Goal: Transaction & Acquisition: Purchase product/service

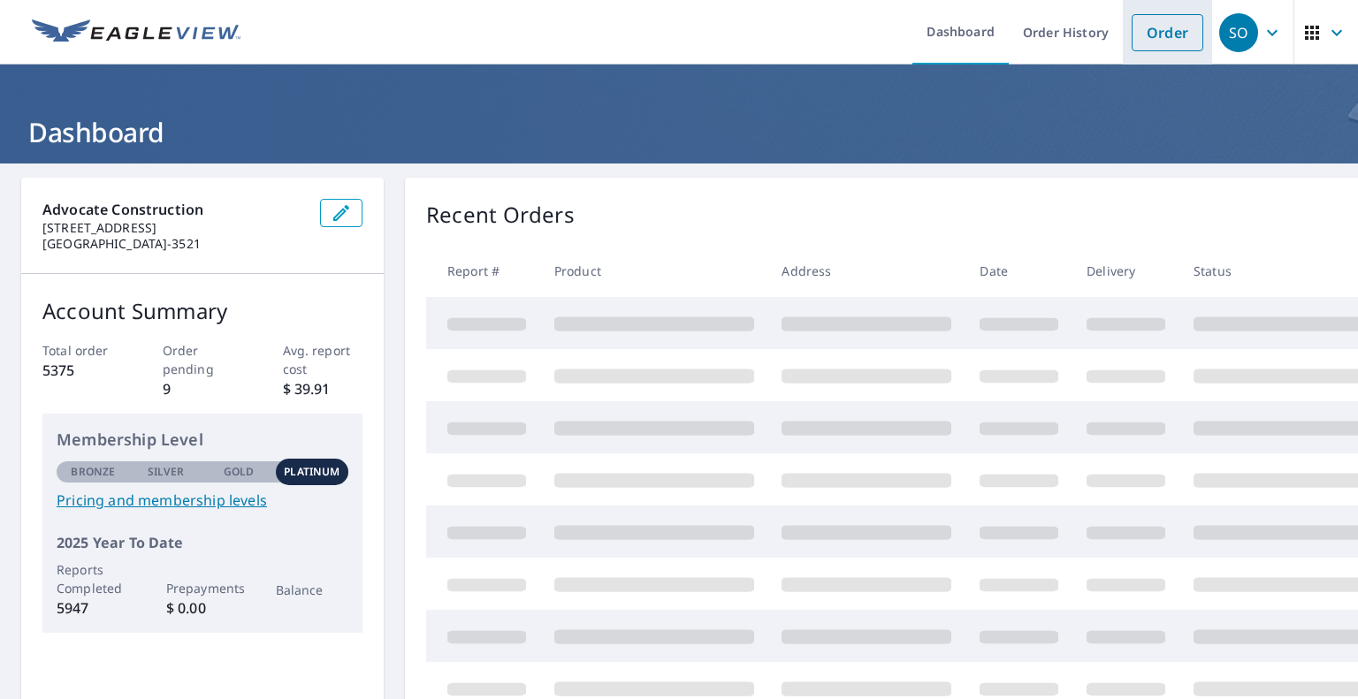
click at [1160, 37] on link "Order" at bounding box center [1167, 32] width 72 height 37
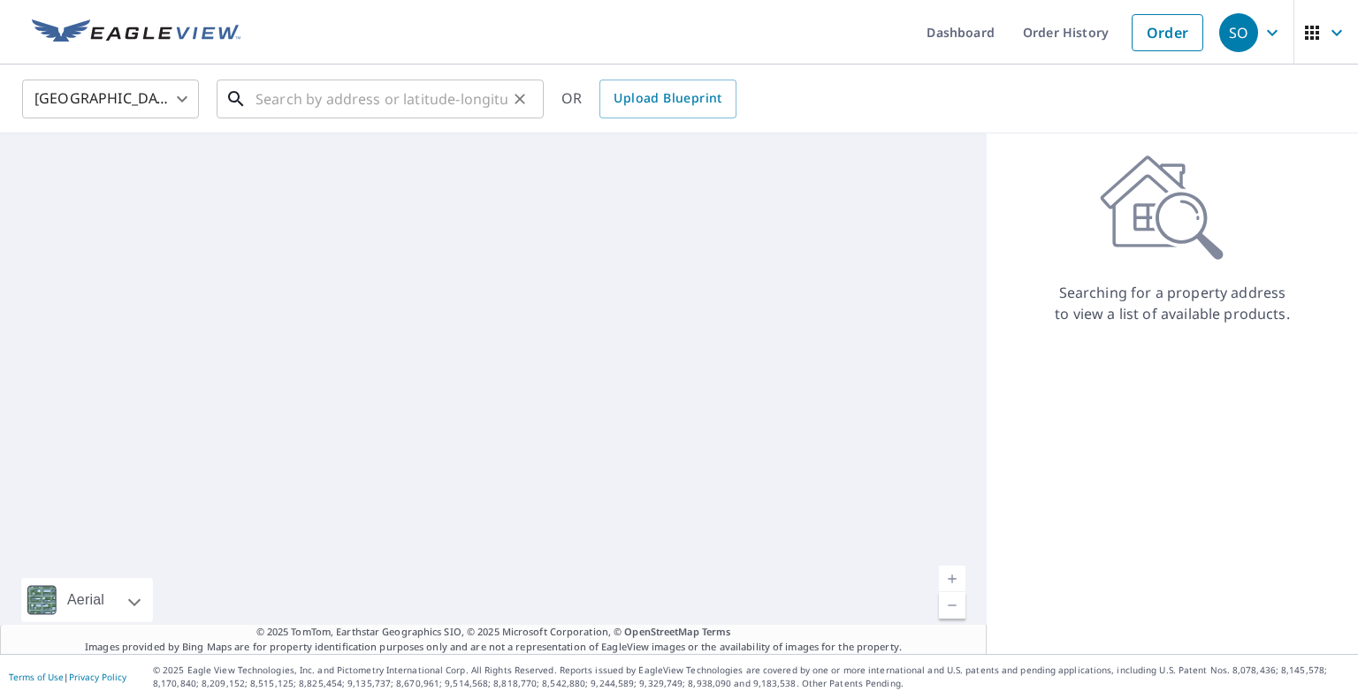
click at [392, 97] on input "text" at bounding box center [381, 98] width 252 height 49
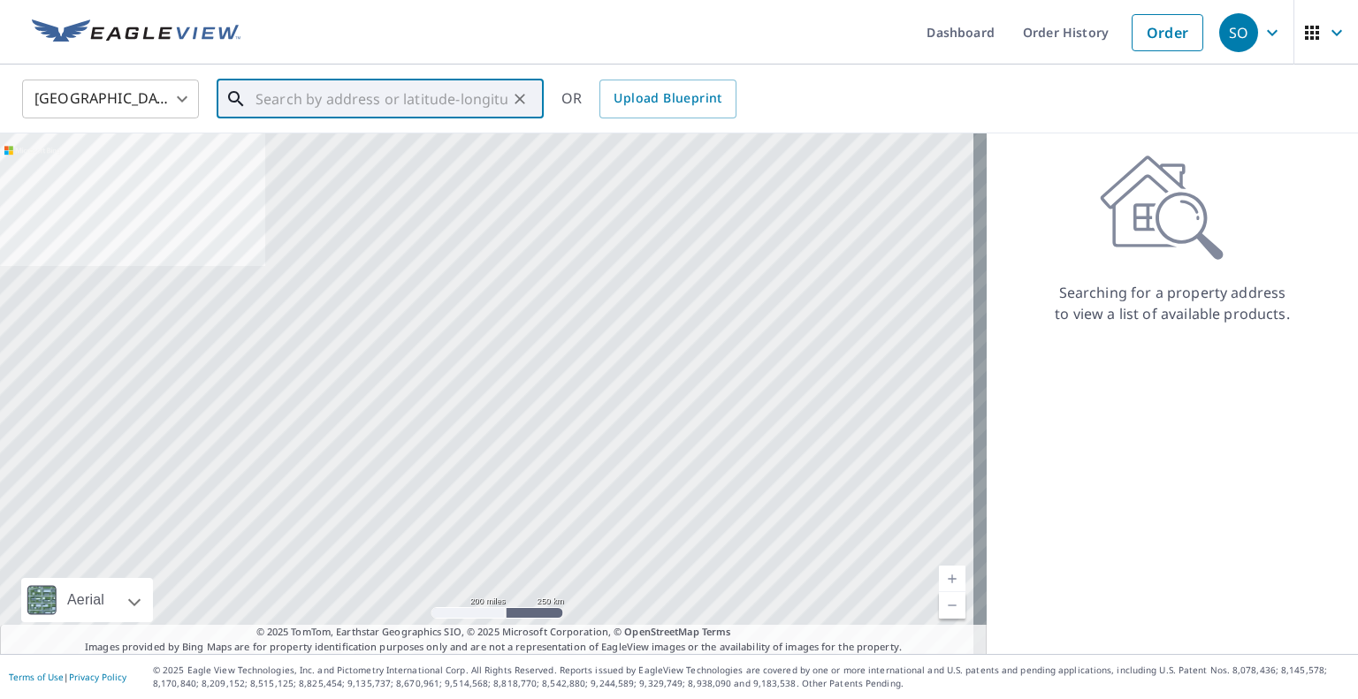
paste input "[STREET_ADDRESS]"
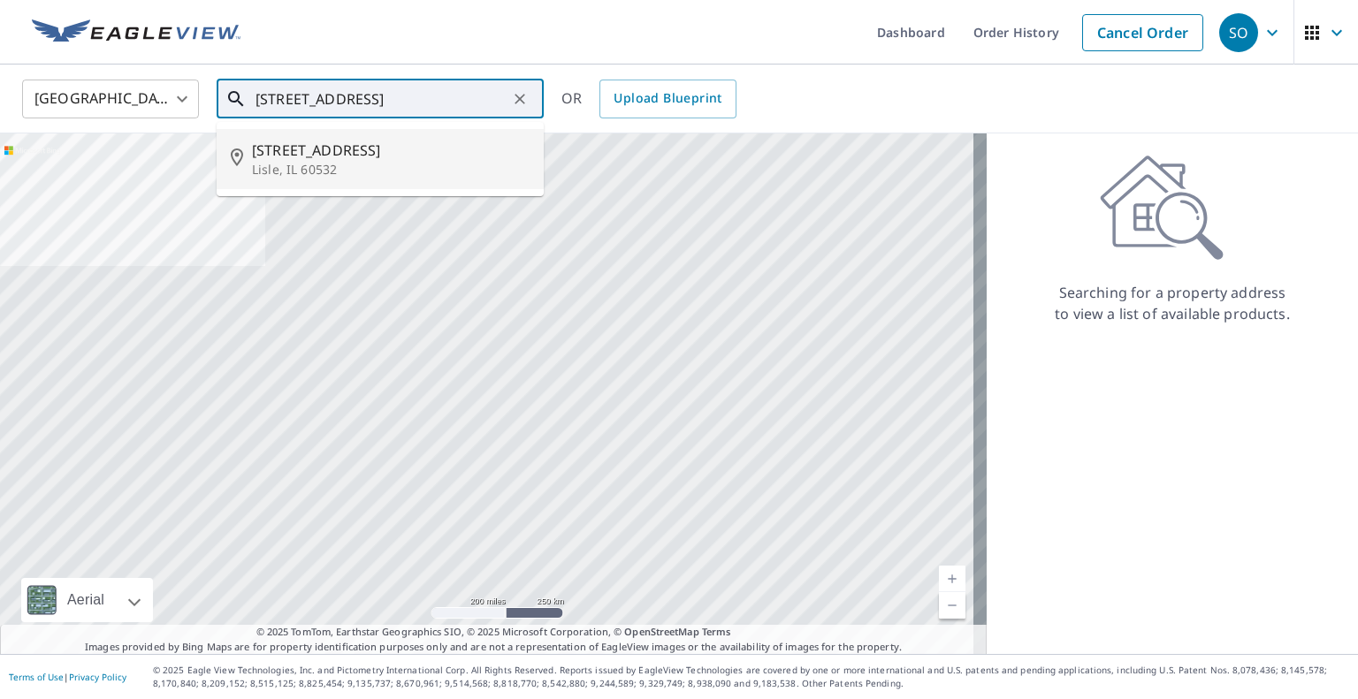
click at [326, 163] on p "Lisle, IL 60532" at bounding box center [391, 170] width 278 height 18
type input "[STREET_ADDRESS]"
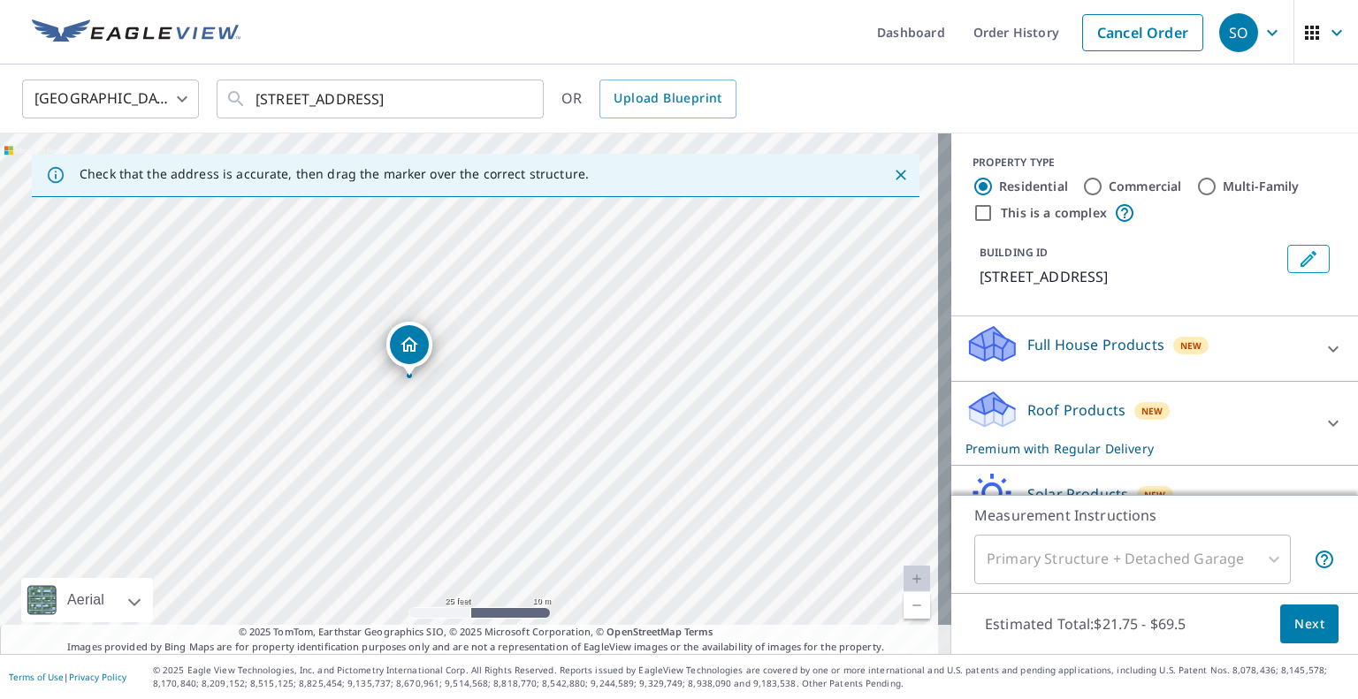
click at [903, 609] on link "Current Level 20, Zoom Out" at bounding box center [916, 605] width 27 height 27
click at [1196, 183] on input "Multi-Family" at bounding box center [1206, 186] width 21 height 21
radio input "true"
type input "2"
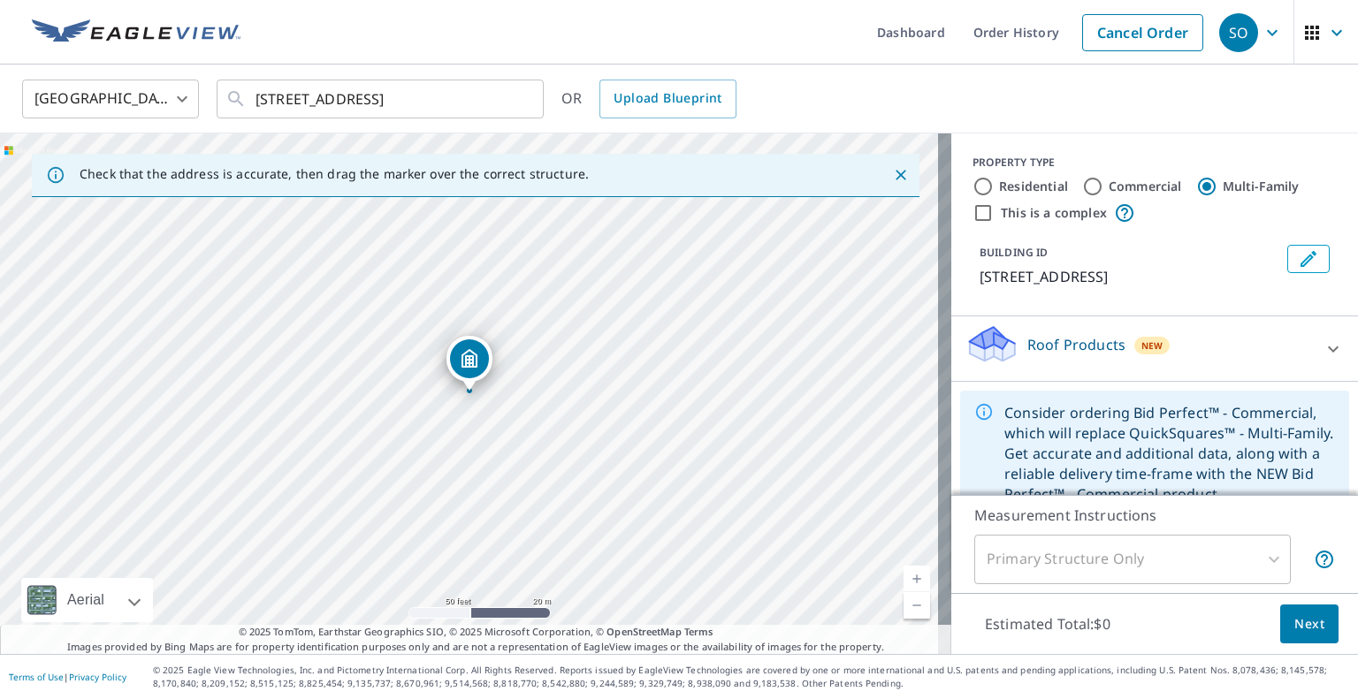
scroll to position [29, 0]
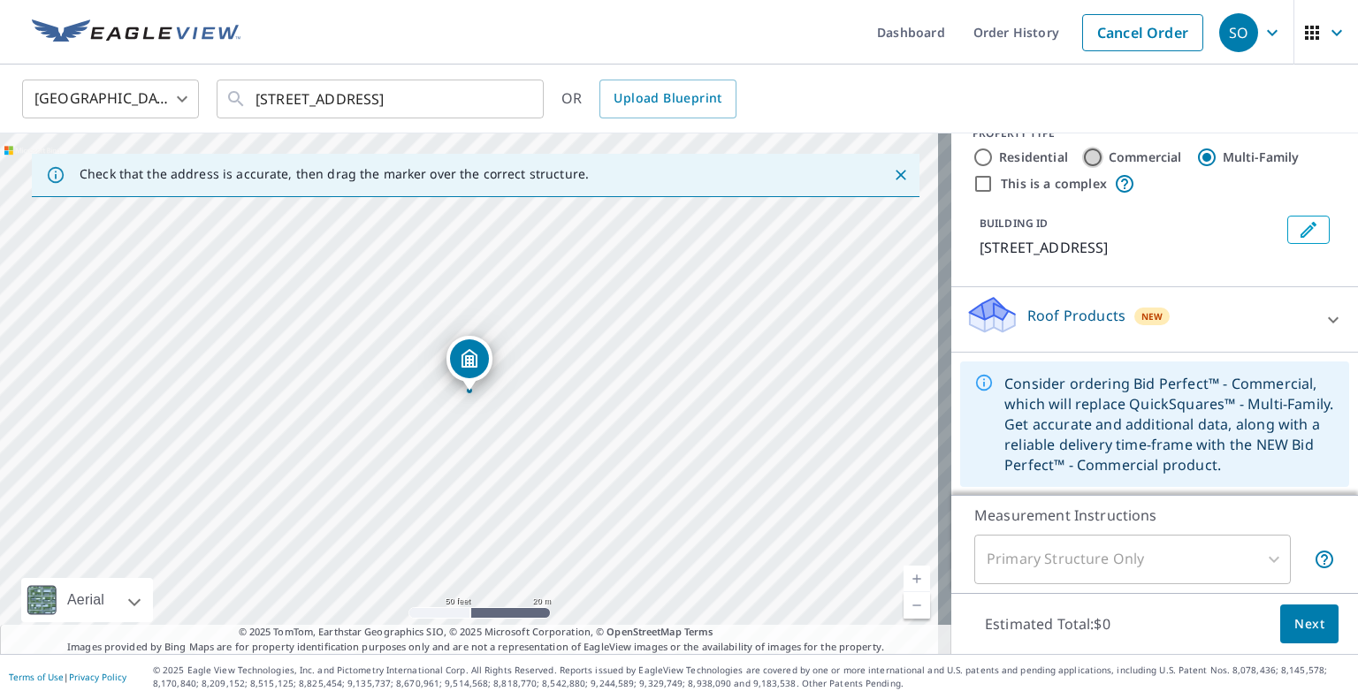
click at [1082, 152] on input "Commercial" at bounding box center [1092, 157] width 21 height 21
radio input "true"
type input "4"
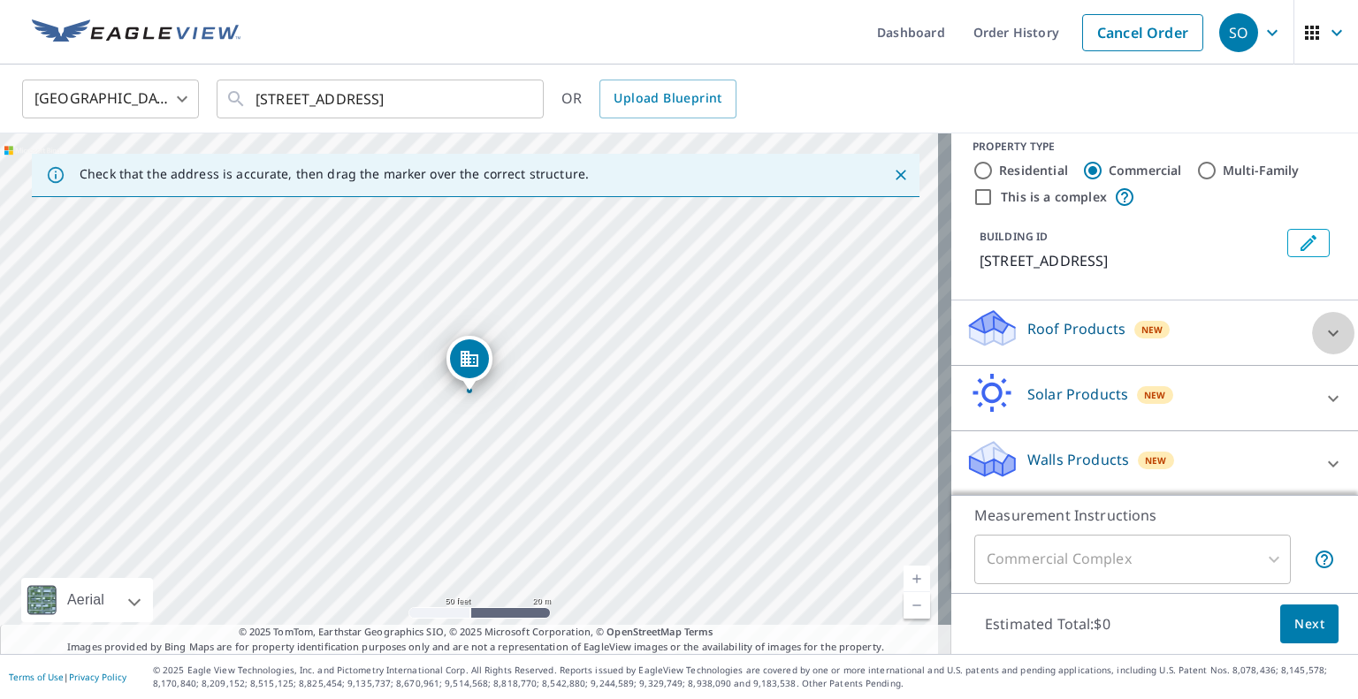
click at [1322, 332] on icon at bounding box center [1332, 333] width 21 height 21
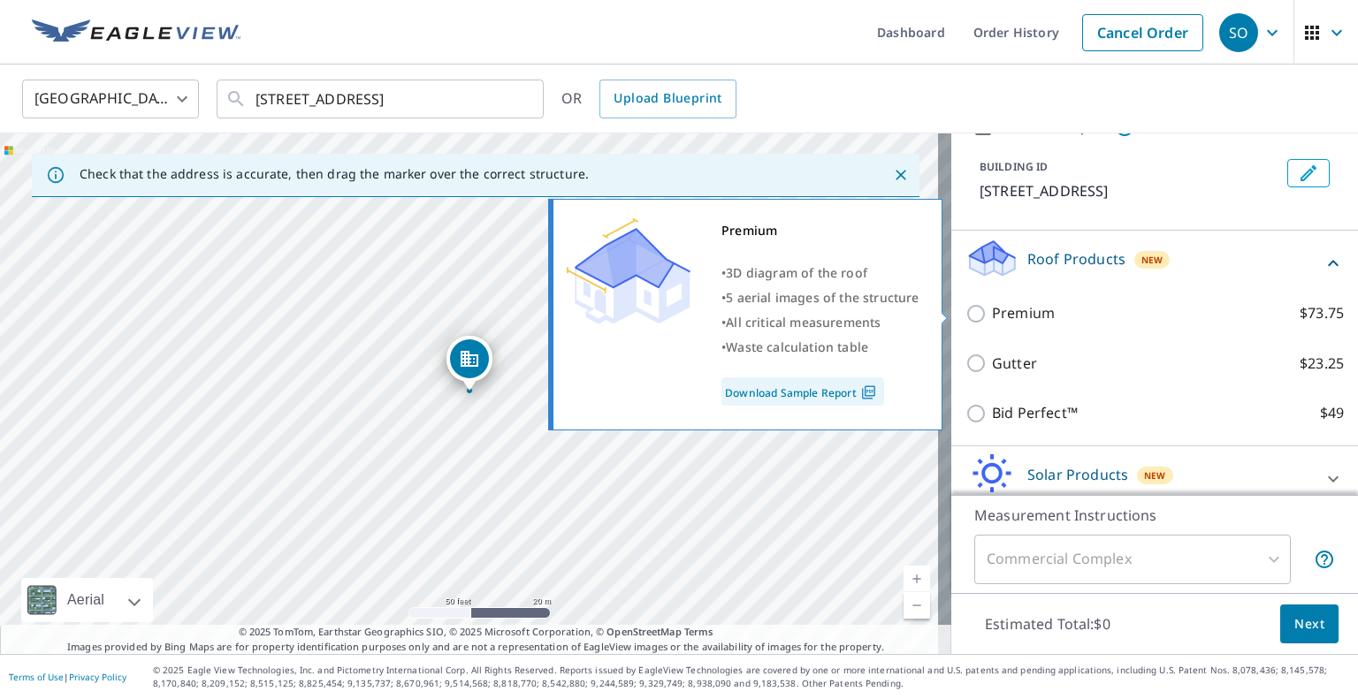
scroll to position [86, 0]
click at [965, 309] on input "Premium $73.75" at bounding box center [978, 313] width 27 height 21
checkbox input "true"
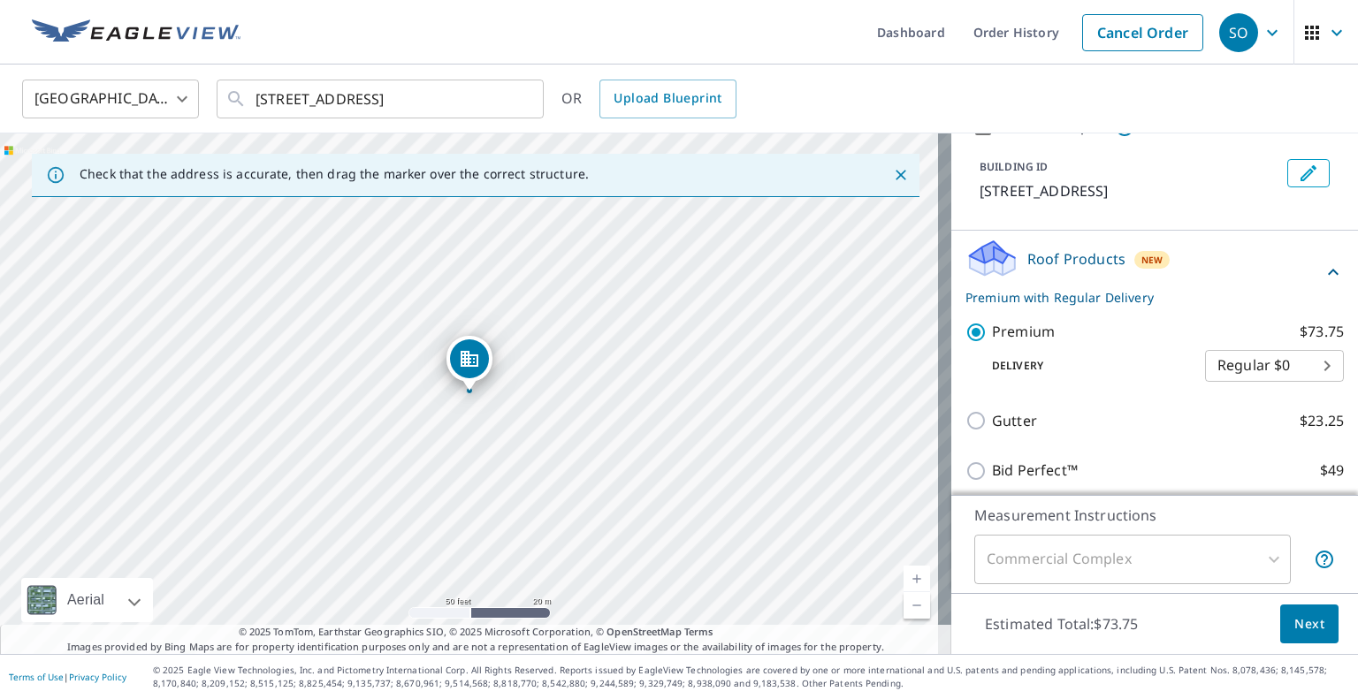
click at [1297, 624] on span "Next" at bounding box center [1309, 624] width 30 height 22
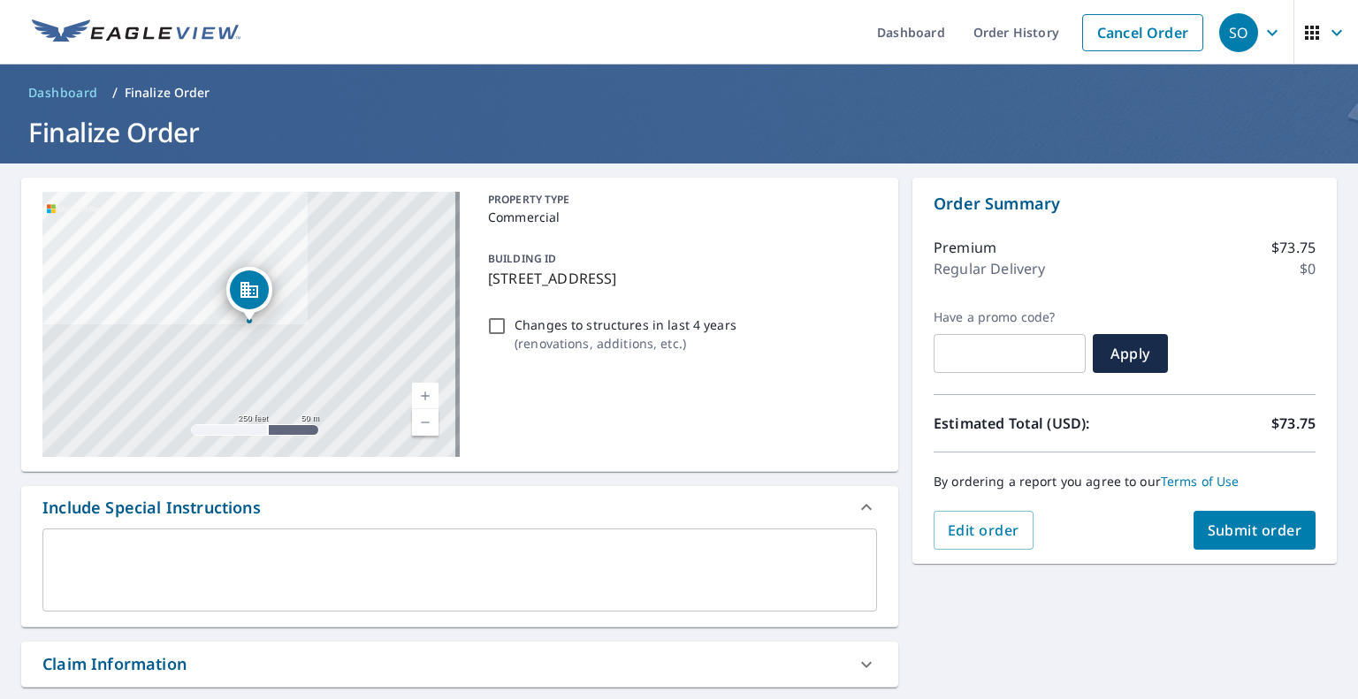
click at [1223, 526] on span "Submit order" at bounding box center [1254, 530] width 95 height 19
checkbox input "true"
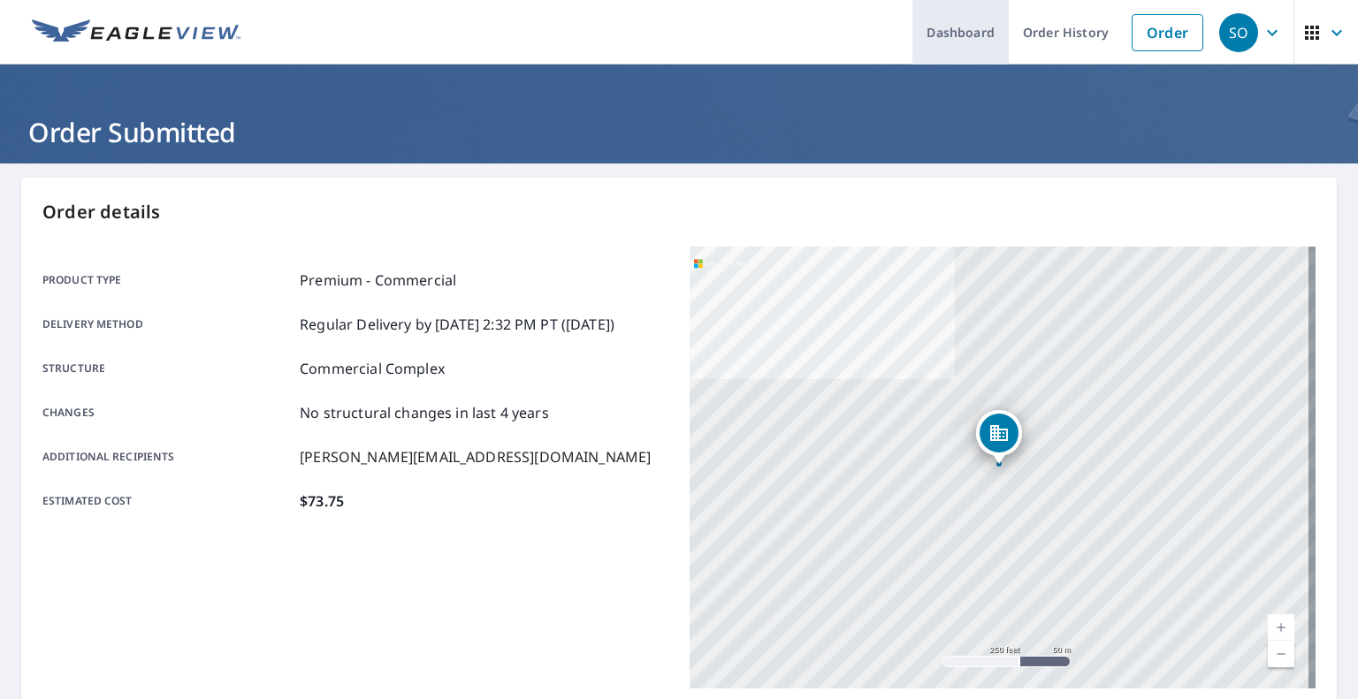
click at [938, 38] on link "Dashboard" at bounding box center [960, 32] width 96 height 65
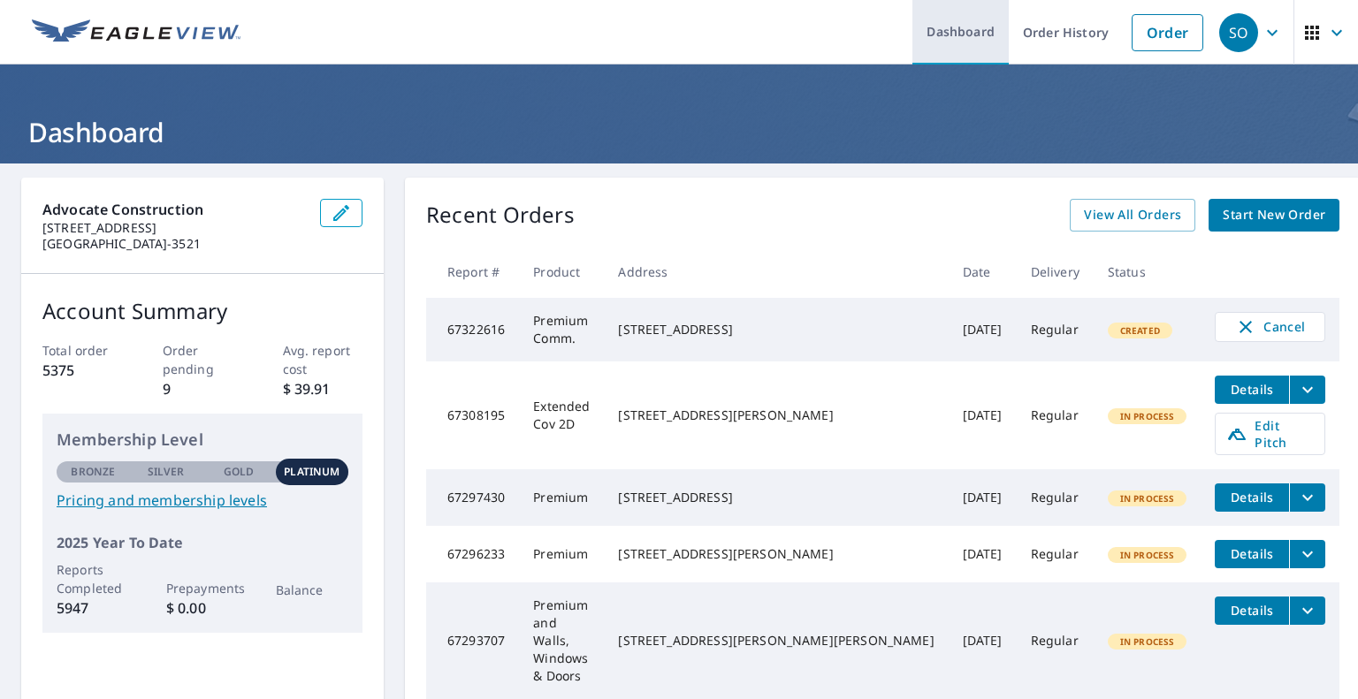
click at [970, 28] on link "Dashboard" at bounding box center [960, 32] width 96 height 65
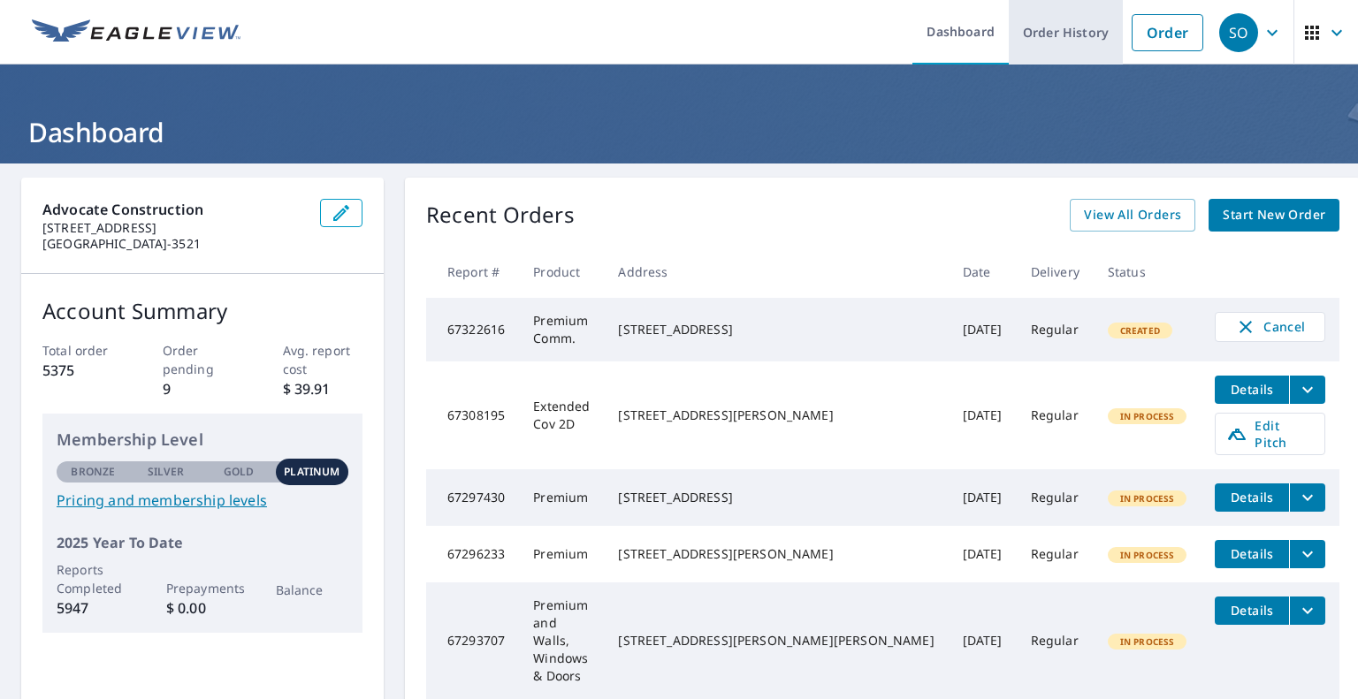
click at [1048, 49] on link "Order History" at bounding box center [1065, 32] width 114 height 65
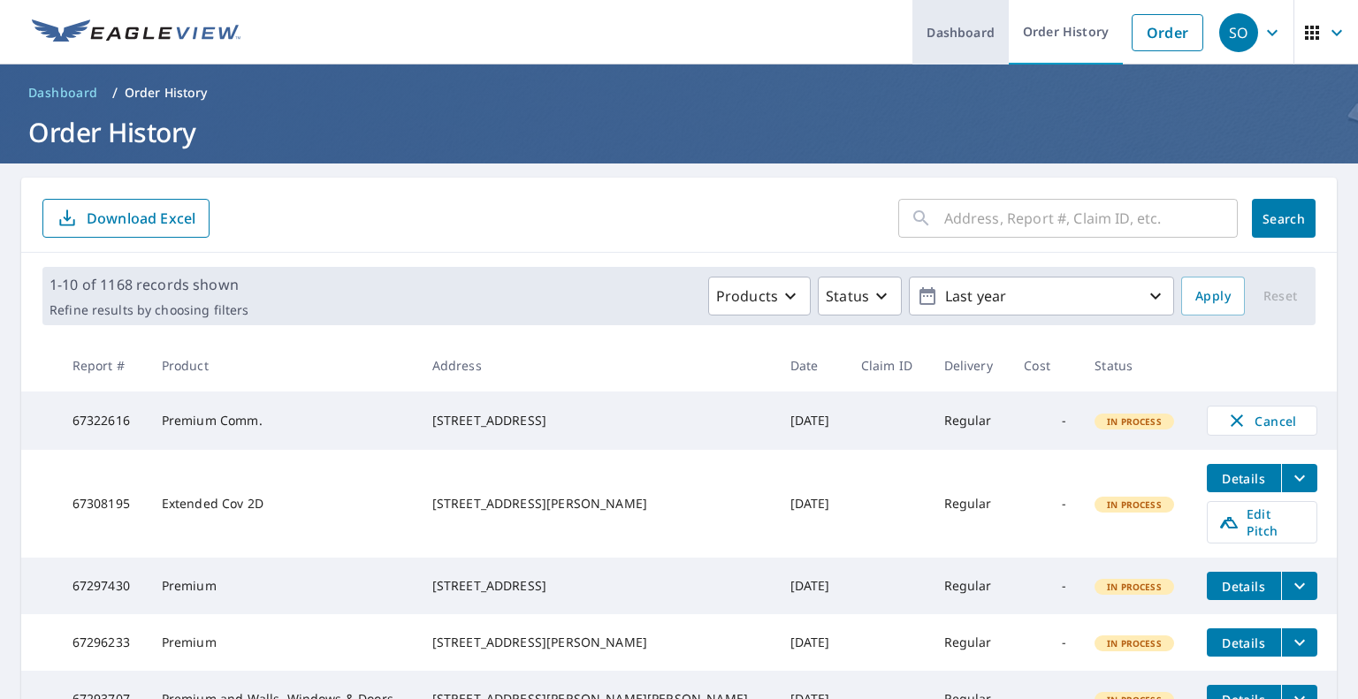
click at [947, 31] on link "Dashboard" at bounding box center [960, 32] width 96 height 65
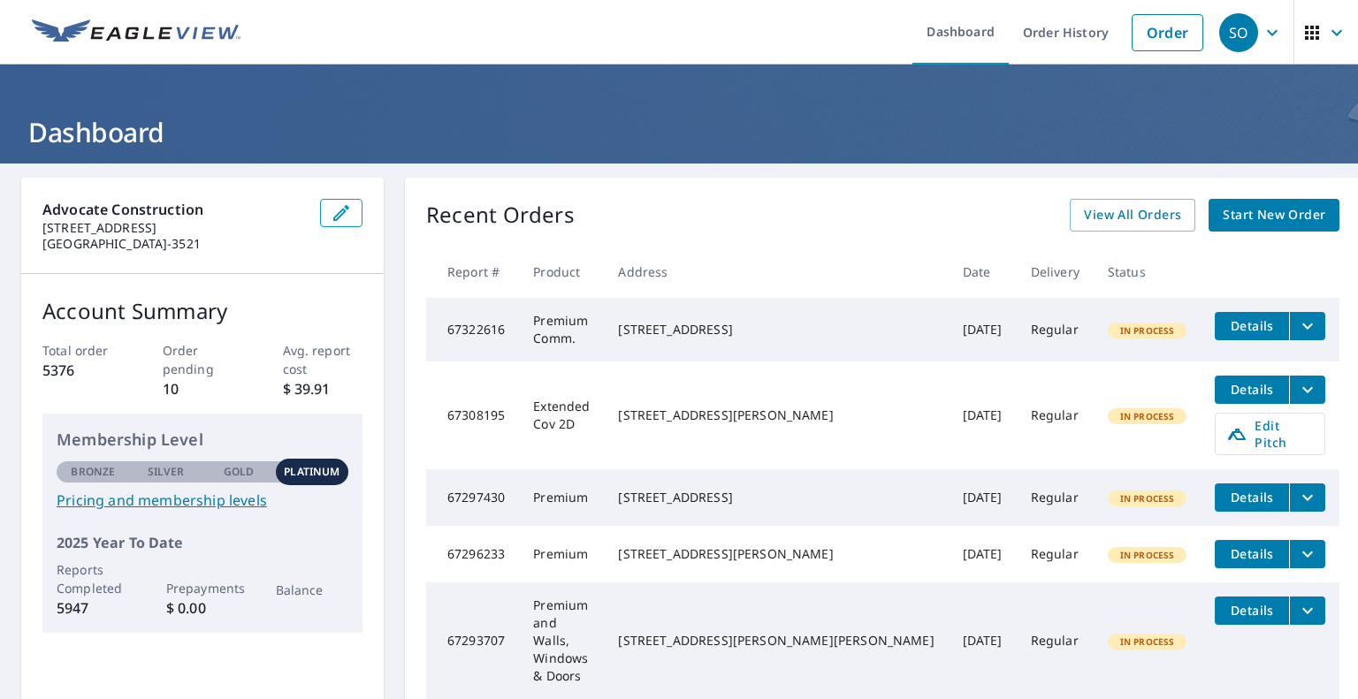
click at [1297, 325] on icon "filesDropdownBtn-67322616" at bounding box center [1307, 326] width 21 height 21
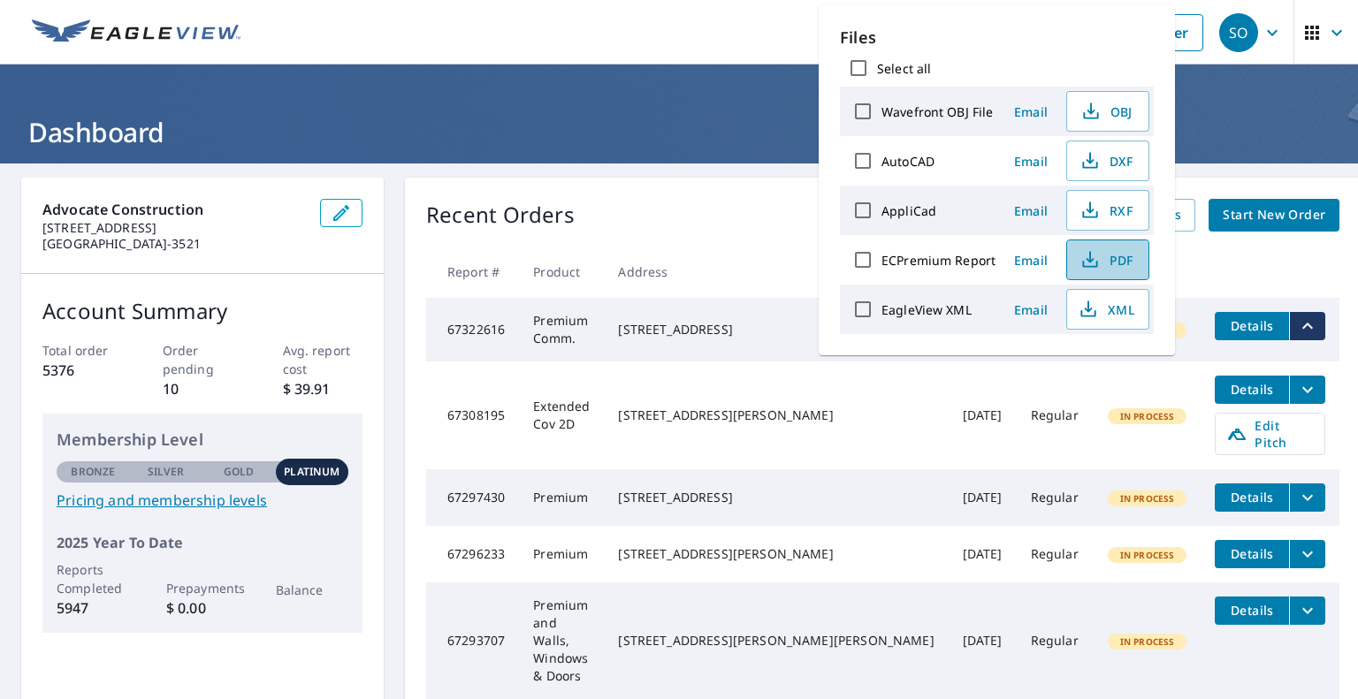
click at [1117, 255] on span "PDF" at bounding box center [1105, 259] width 57 height 21
